Goal: Information Seeking & Learning: Find contact information

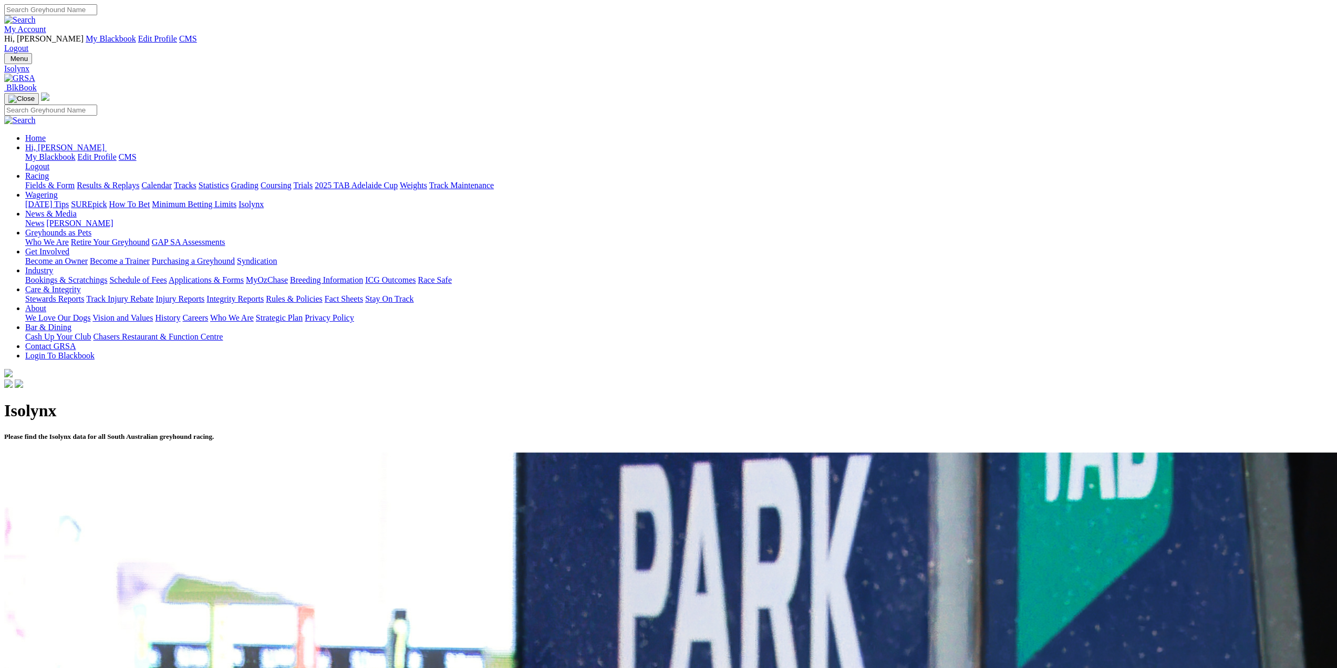
click at [76, 341] on link "Contact GRSA" at bounding box center [50, 345] width 50 height 9
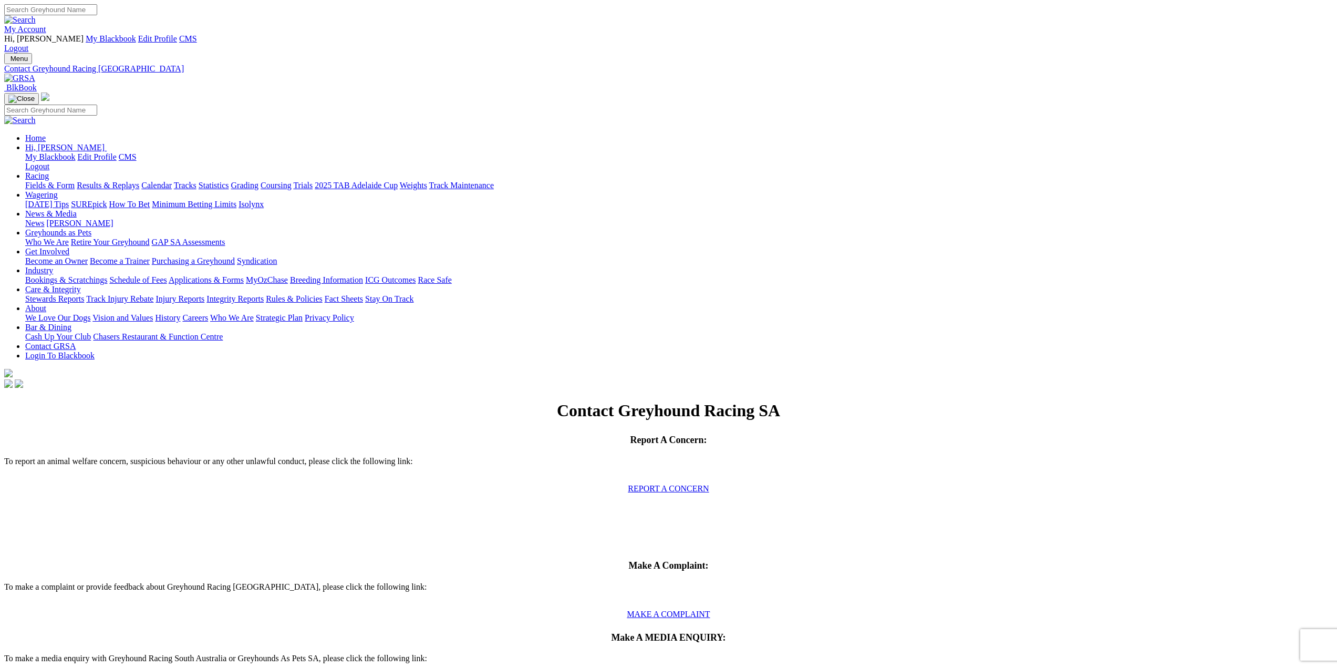
scroll to position [315, 0]
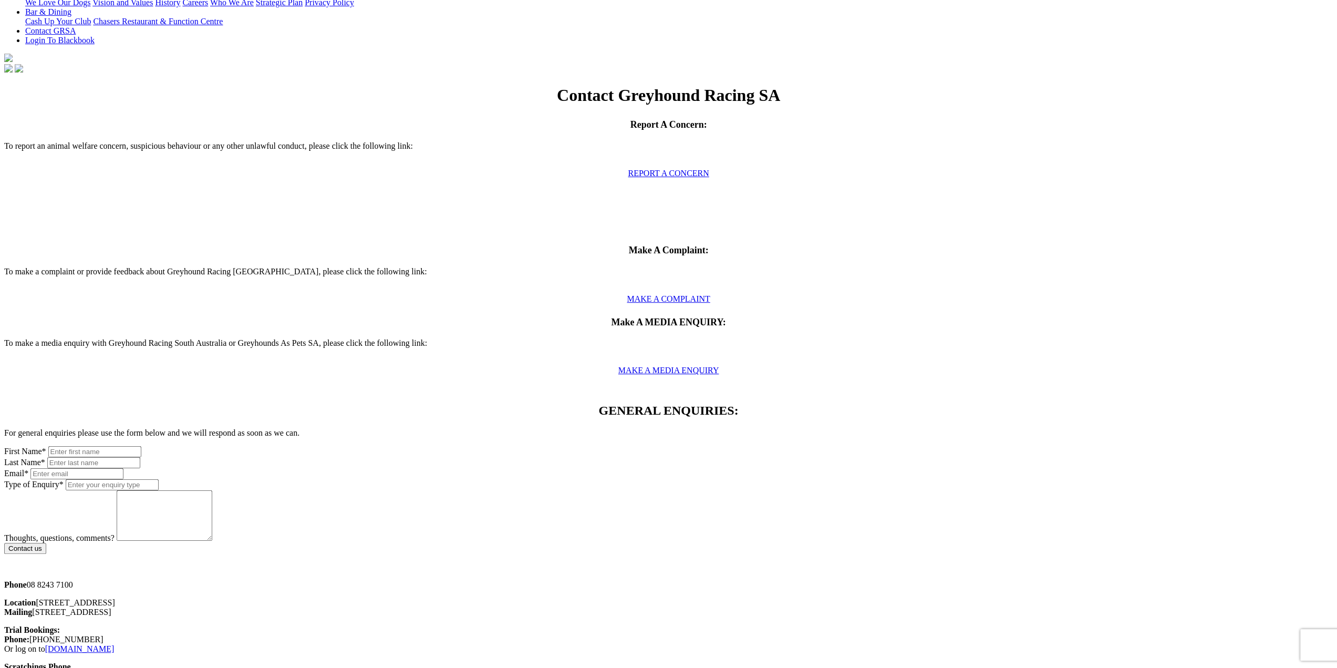
drag, startPoint x: 0, startPoint y: 0, endPoint x: 373, endPoint y: 361, distance: 519.0
click at [373, 580] on p "Phone [PHONE_NUMBER]" at bounding box center [668, 584] width 1329 height 9
copy p "8243 7100"
